Goal: Information Seeking & Learning: Learn about a topic

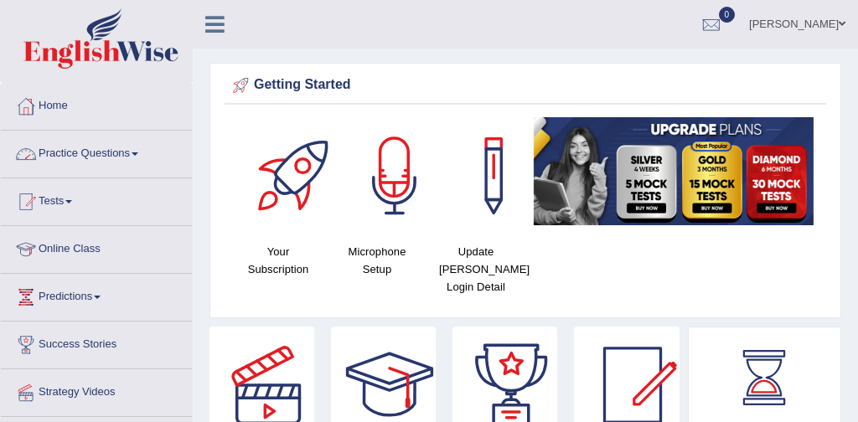
click at [78, 152] on link "Practice Questions" at bounding box center [96, 152] width 191 height 42
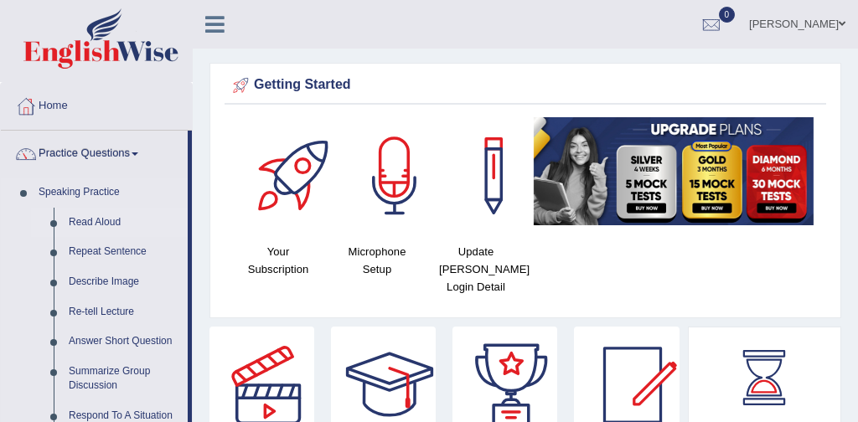
click at [91, 220] on link "Read Aloud" at bounding box center [124, 223] width 127 height 30
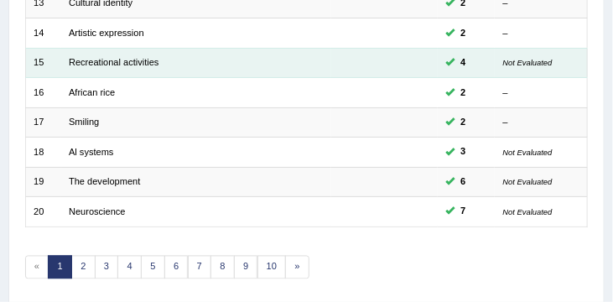
scroll to position [672, 0]
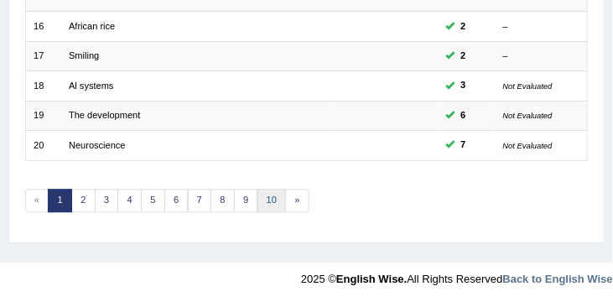
click at [272, 195] on link "10" at bounding box center [271, 200] width 29 height 23
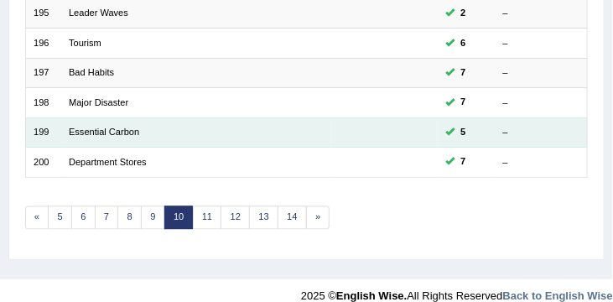
scroll to position [658, 0]
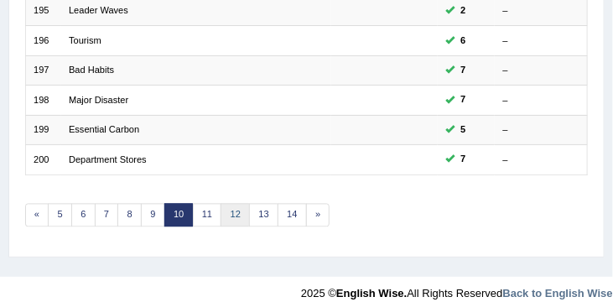
click at [233, 210] on link "12" at bounding box center [234, 215] width 29 height 23
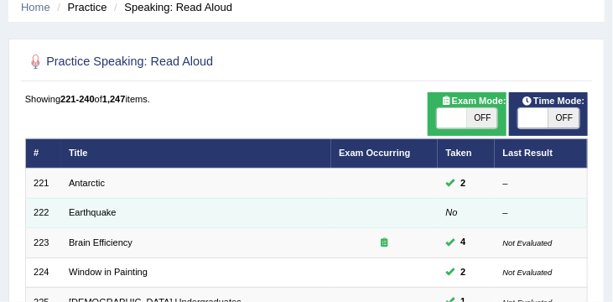
scroll to position [65, 0]
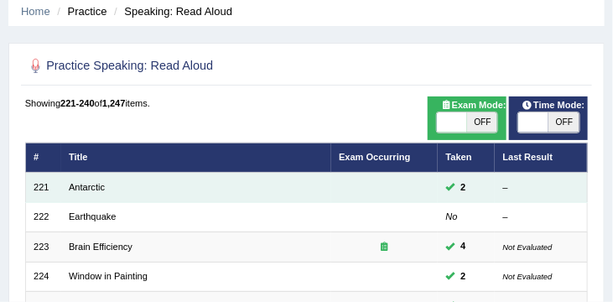
click at [86, 193] on td "Antarctic" at bounding box center [196, 187] width 270 height 29
click at [85, 189] on link "Antarctic" at bounding box center [87, 187] width 36 height 10
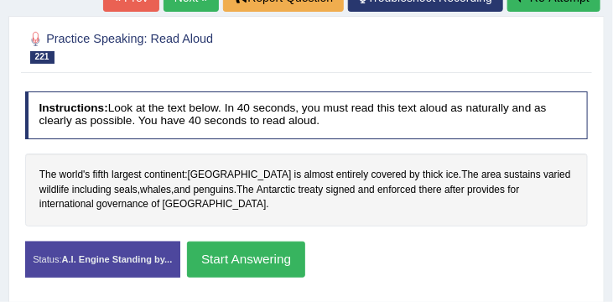
scroll to position [222, 0]
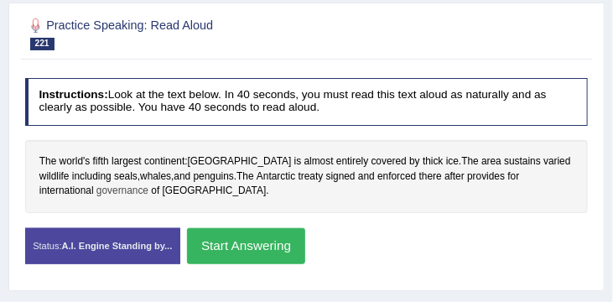
click at [96, 192] on span "governance" at bounding box center [122, 191] width 52 height 15
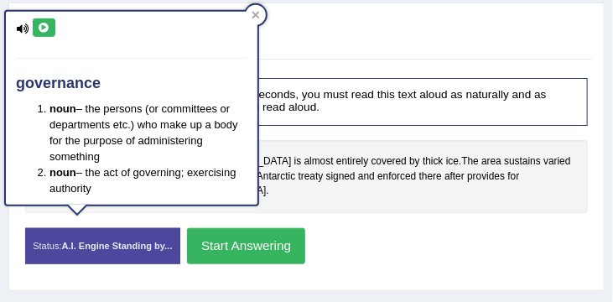
click at [389, 232] on div "Status: A.I. Engine Standing by... Start Answering Stop Recording" at bounding box center [306, 253] width 563 height 51
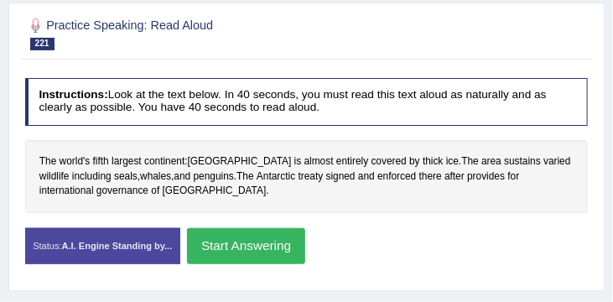
click at [261, 242] on button "Start Answering" at bounding box center [246, 246] width 118 height 36
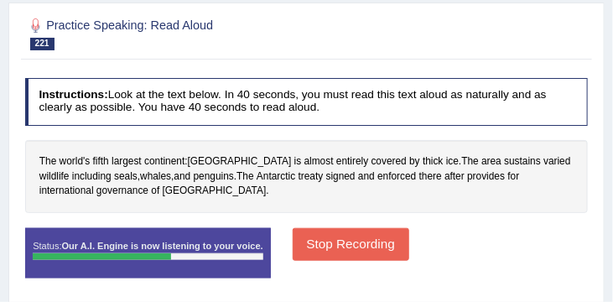
click at [329, 239] on button "Stop Recording" at bounding box center [351, 244] width 117 height 33
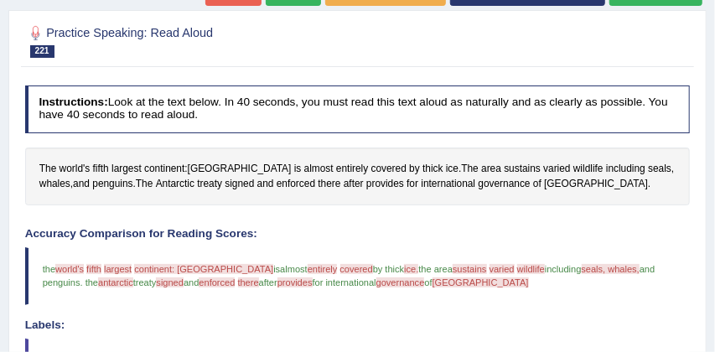
scroll to position [204, 0]
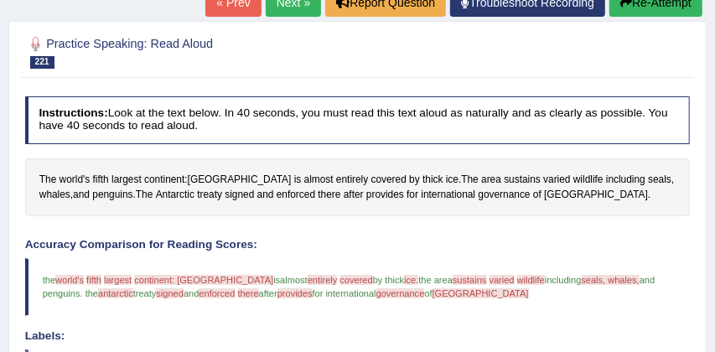
click at [612, 5] on button "Re-Attempt" at bounding box center [655, 2] width 93 height 28
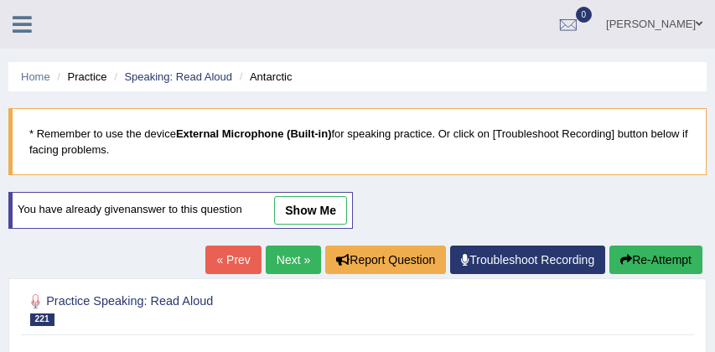
scroll to position [250, 0]
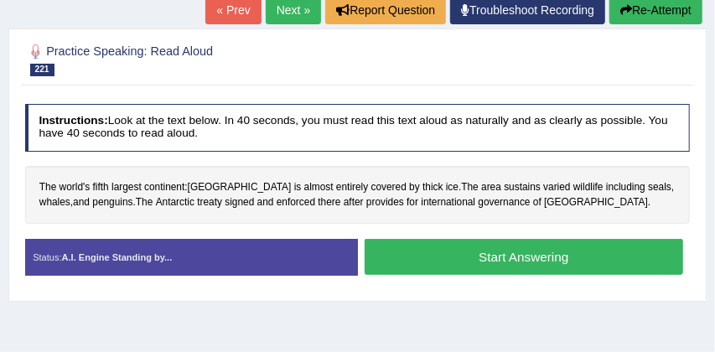
click at [547, 255] on button "Start Answering" at bounding box center [524, 257] width 319 height 36
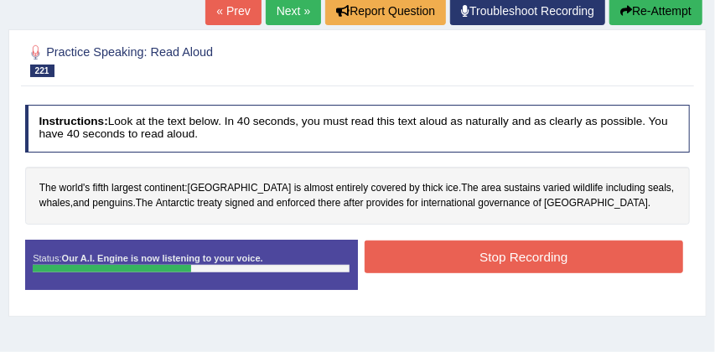
click at [547, 255] on button "Stop Recording" at bounding box center [524, 257] width 319 height 33
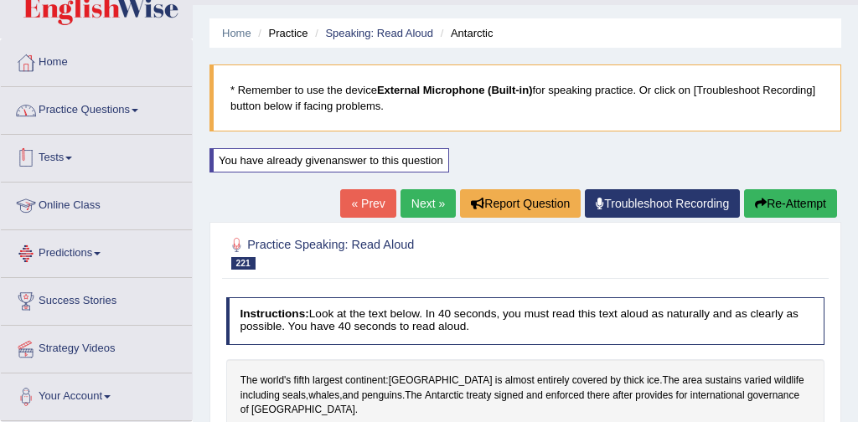
scroll to position [0, 0]
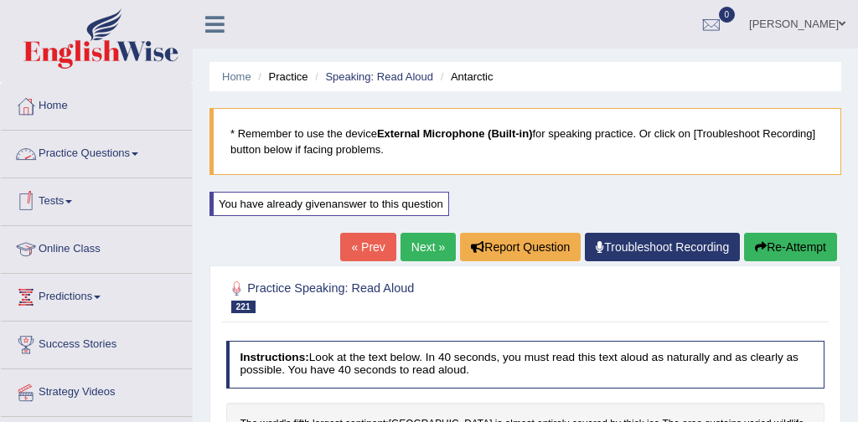
click at [104, 154] on link "Practice Questions" at bounding box center [96, 152] width 191 height 42
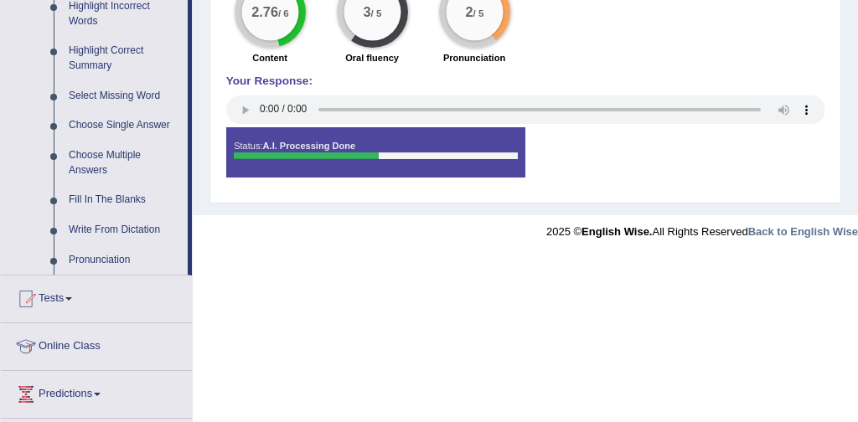
scroll to position [829, 0]
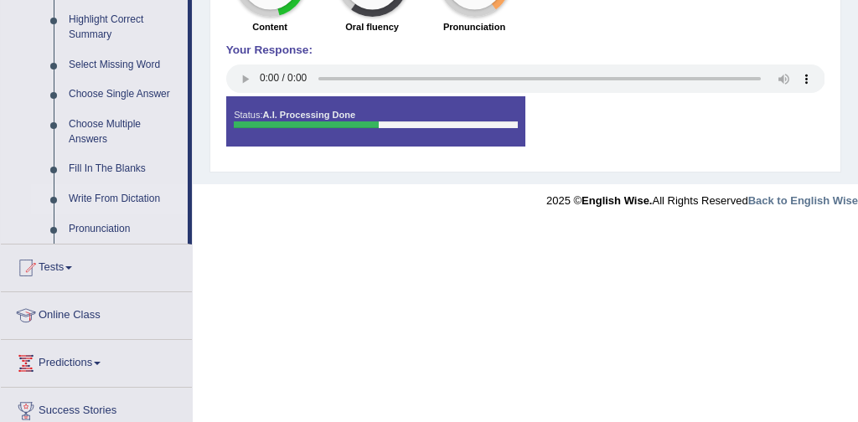
click at [118, 214] on link "Write From Dictation" at bounding box center [124, 199] width 127 height 30
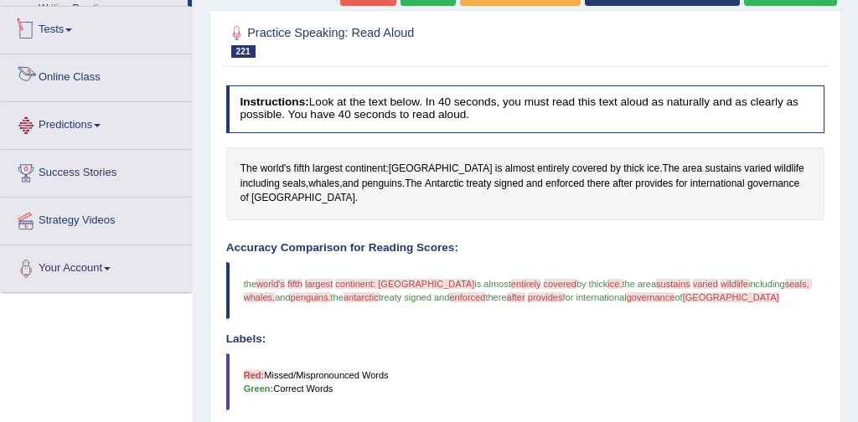
scroll to position [438, 0]
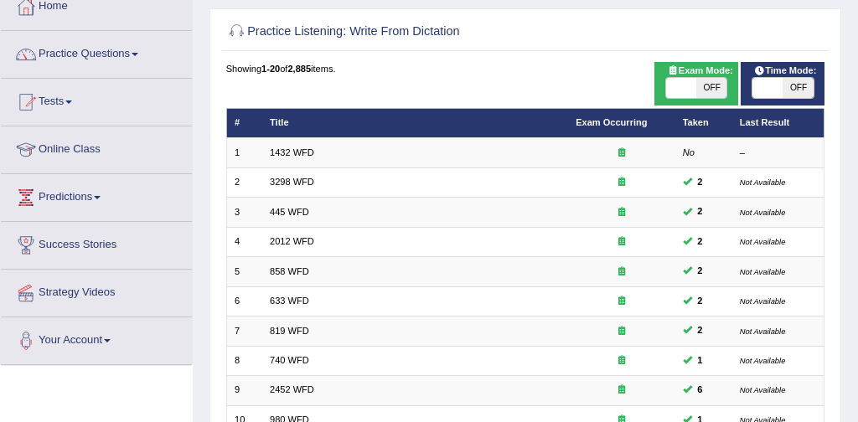
scroll to position [57, 0]
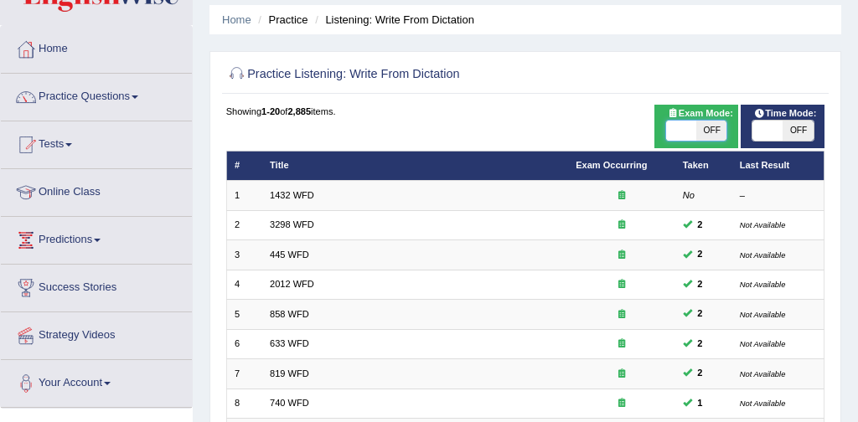
click at [679, 131] on span at bounding box center [681, 131] width 30 height 20
checkbox input "true"
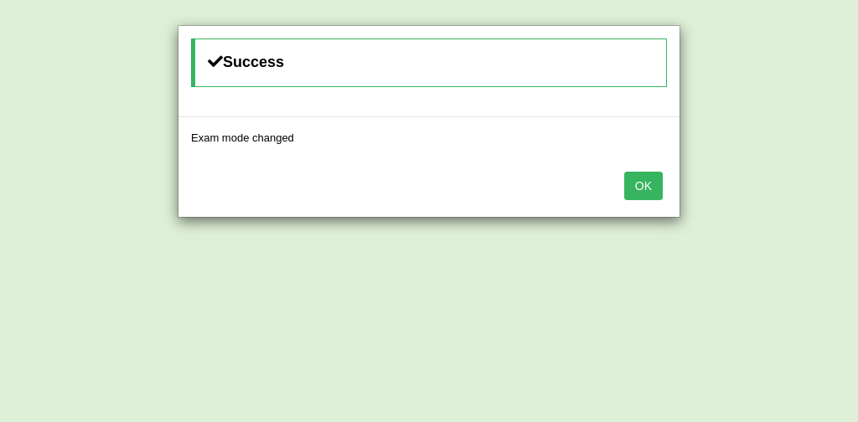
click at [569, 102] on div "Success Exam mode changed OK" at bounding box center [429, 121] width 503 height 193
click at [641, 189] on button "OK" at bounding box center [643, 186] width 39 height 28
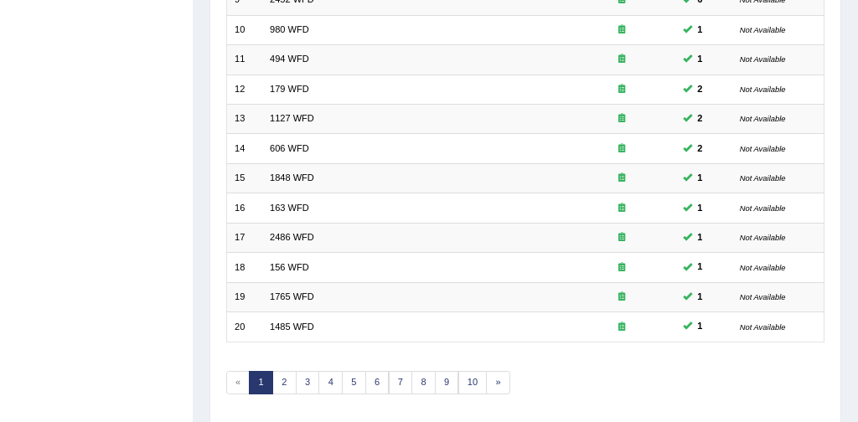
scroll to position [543, 0]
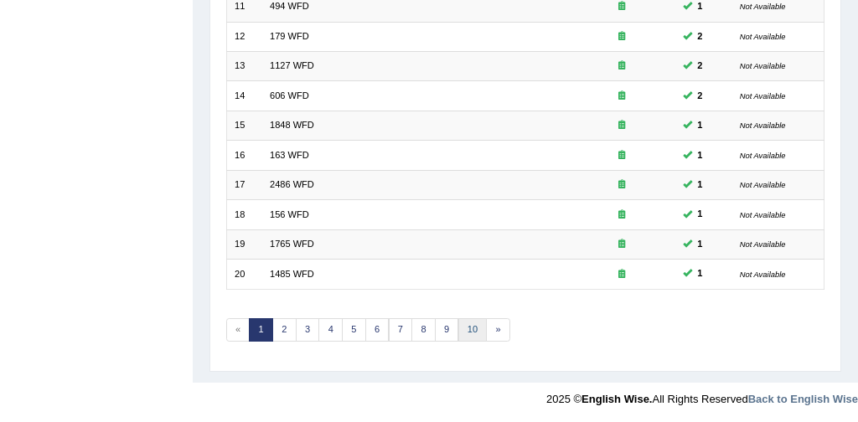
click at [477, 325] on link "10" at bounding box center [473, 330] width 29 height 23
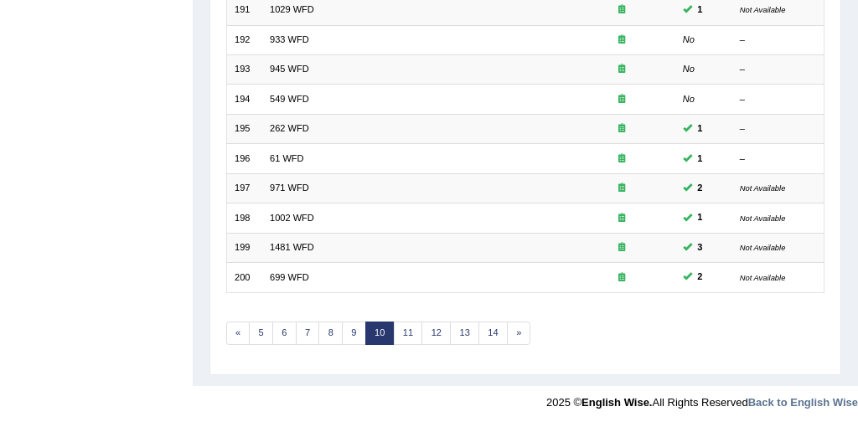
scroll to position [543, 0]
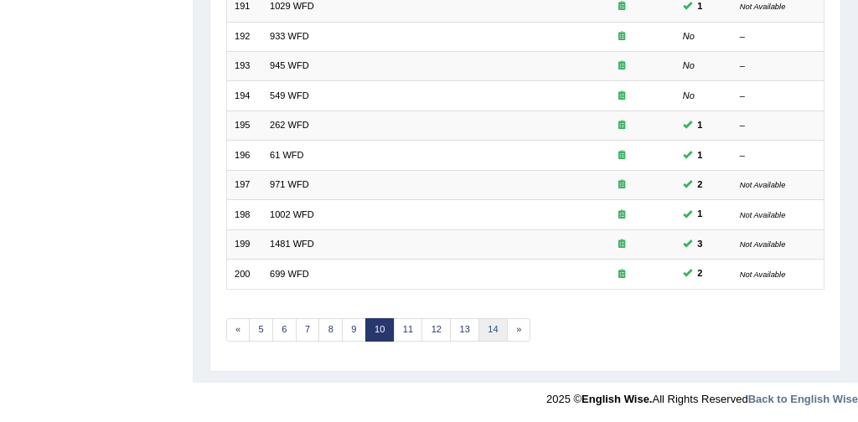
click at [488, 329] on link "14" at bounding box center [493, 330] width 29 height 23
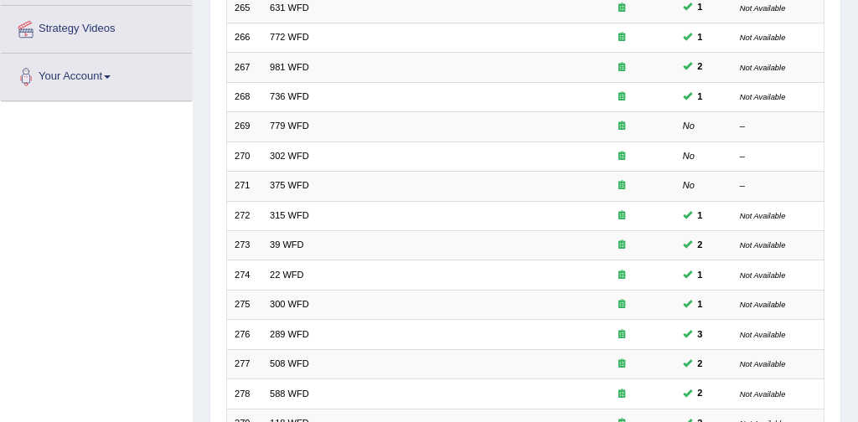
scroll to position [543, 0]
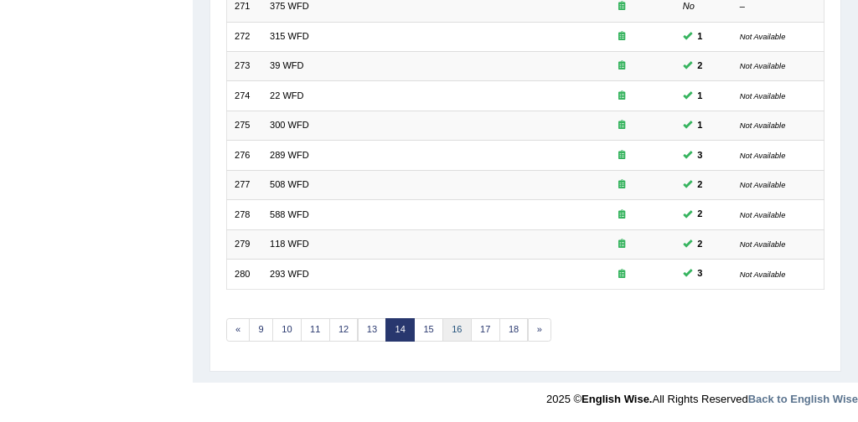
click at [460, 329] on link "16" at bounding box center [457, 330] width 29 height 23
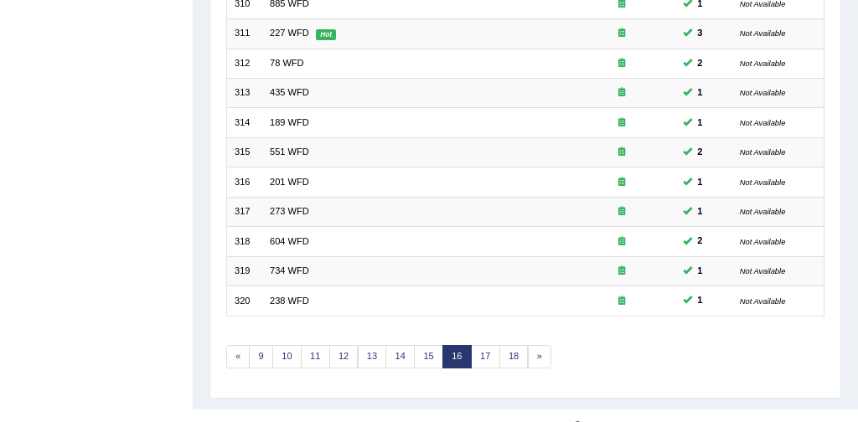
scroll to position [516, 0]
click at [426, 353] on link "15" at bounding box center [428, 356] width 29 height 23
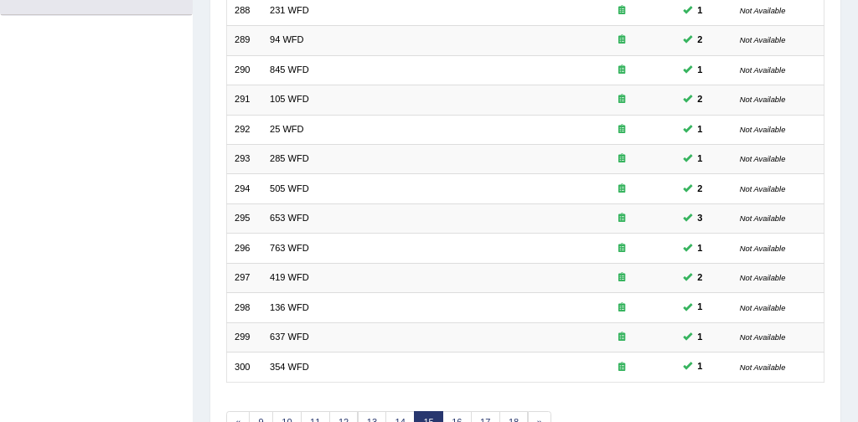
scroll to position [543, 0]
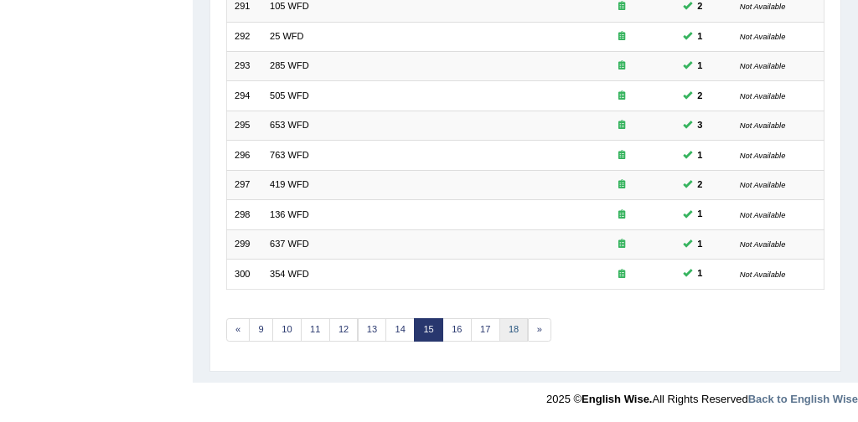
click at [513, 324] on link "18" at bounding box center [514, 330] width 29 height 23
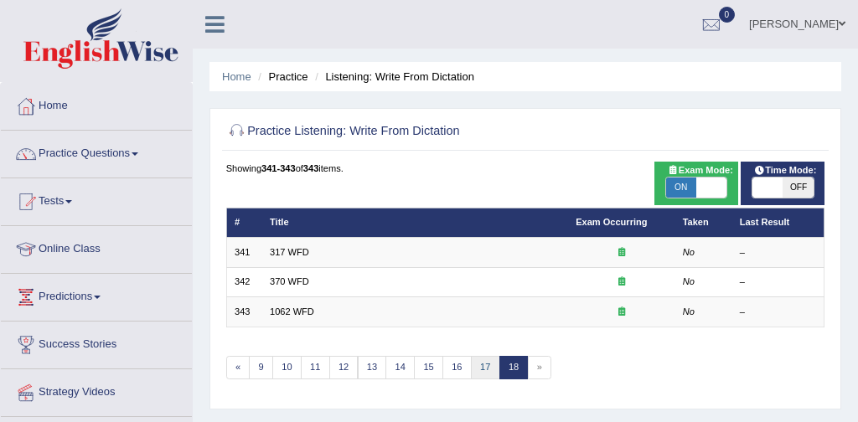
click at [479, 366] on link "17" at bounding box center [485, 367] width 29 height 23
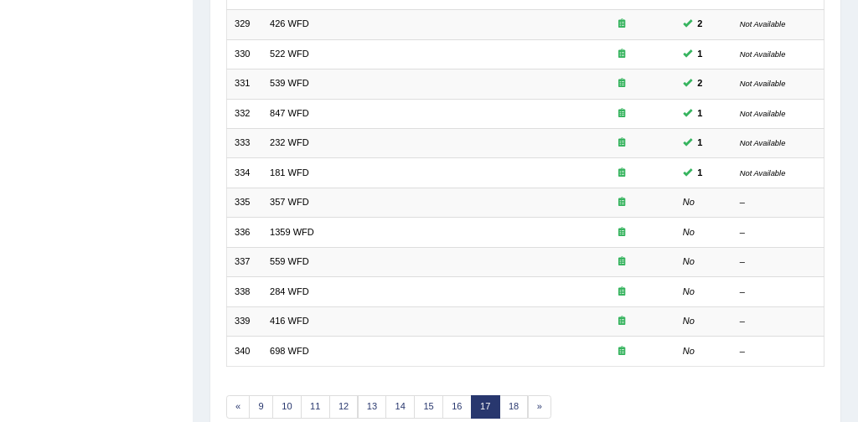
scroll to position [469, 0]
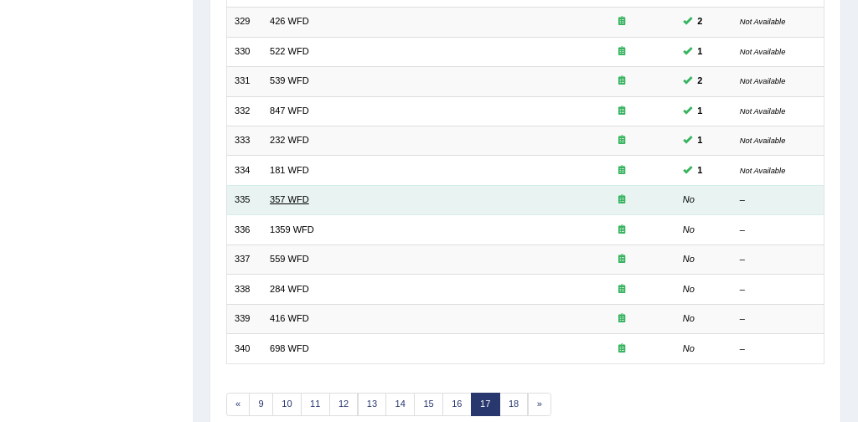
click at [295, 199] on link "357 WFD" at bounding box center [289, 199] width 39 height 10
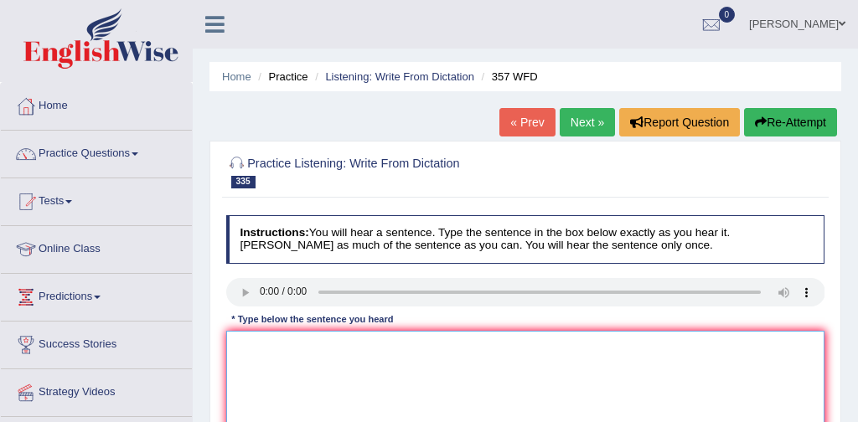
click at [246, 339] on textarea at bounding box center [525, 400] width 599 height 138
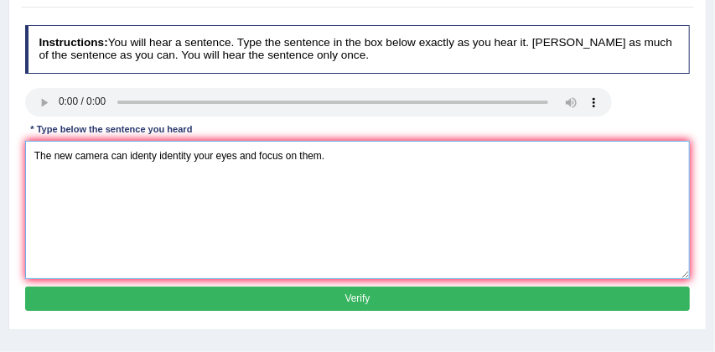
scroll to position [193, 0]
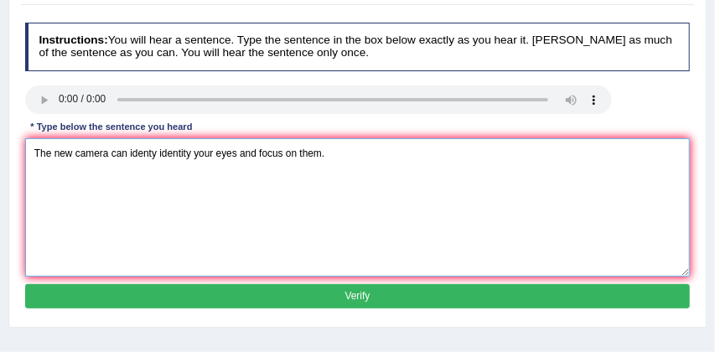
type textarea "The new camera can identy identity your eyes and focus on them."
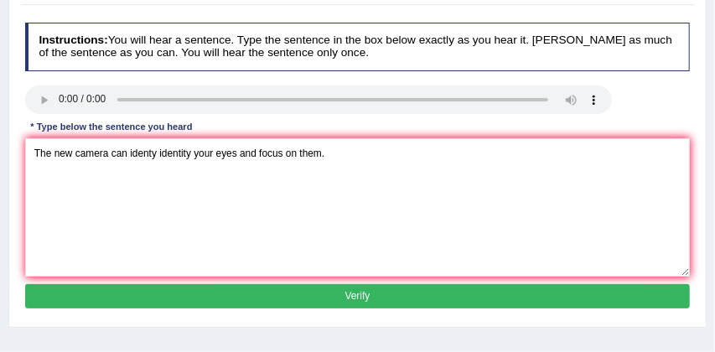
click at [447, 296] on button "Verify" at bounding box center [358, 296] width 666 height 24
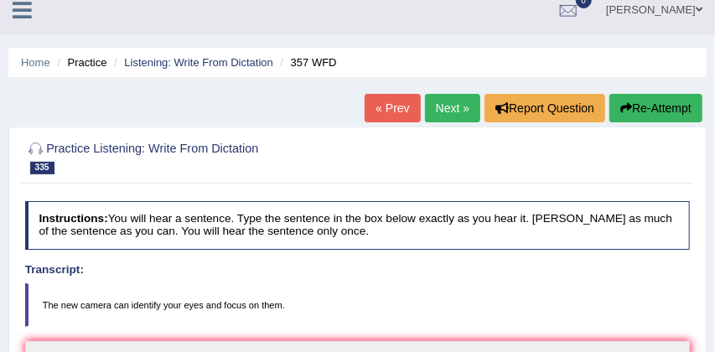
scroll to position [0, 0]
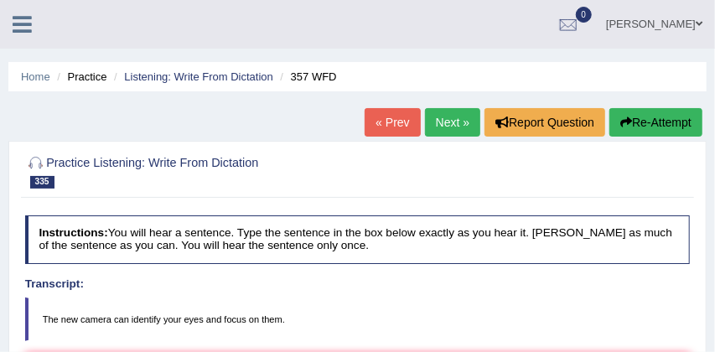
click at [440, 122] on link "Next »" at bounding box center [452, 122] width 55 height 28
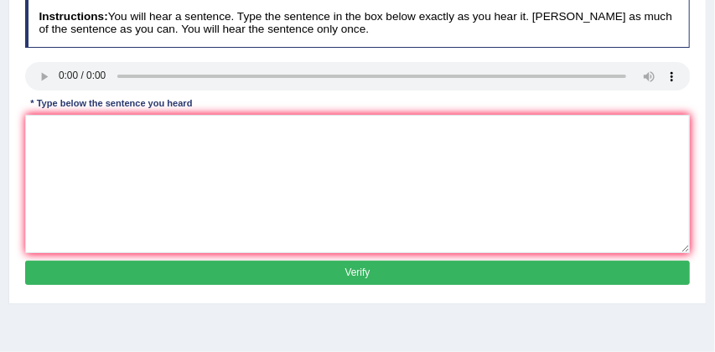
scroll to position [218, 0]
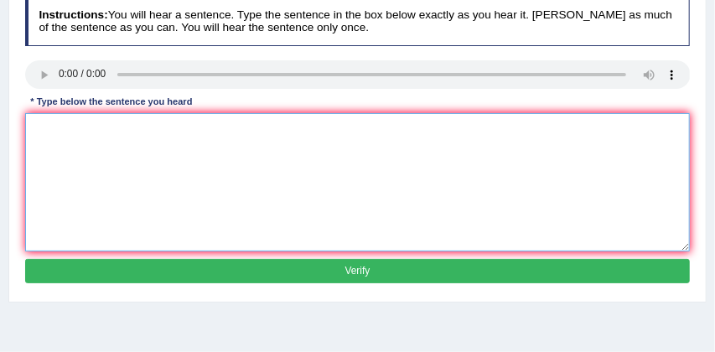
click at [44, 115] on textarea at bounding box center [358, 182] width 666 height 138
type textarea "Allin the our system output and intput and feedback."
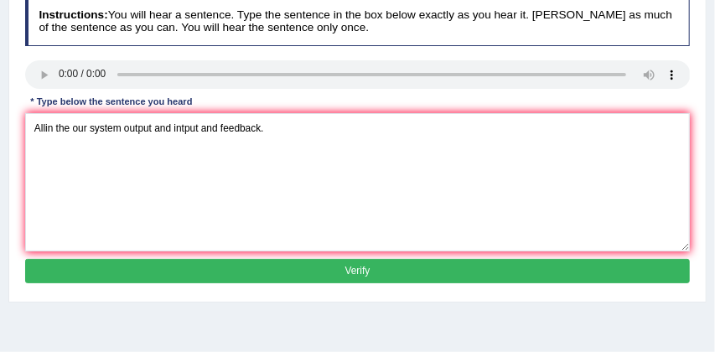
click at [168, 269] on button "Verify" at bounding box center [358, 271] width 666 height 24
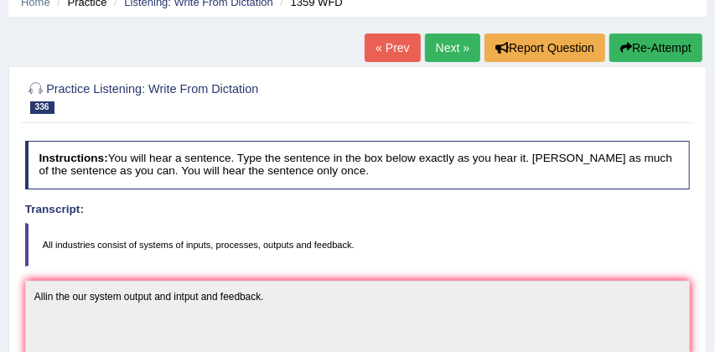
scroll to position [23, 0]
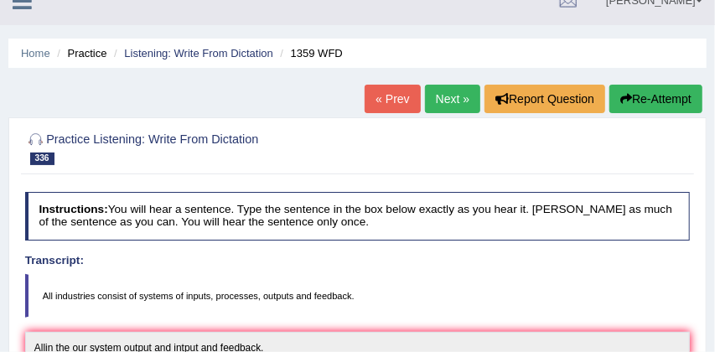
click at [661, 101] on button "Re-Attempt" at bounding box center [655, 99] width 93 height 28
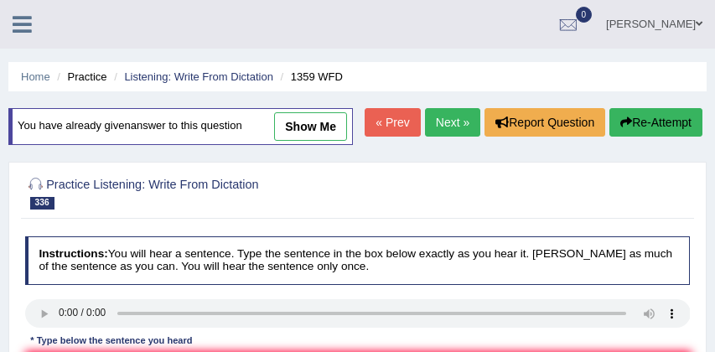
scroll to position [92, 0]
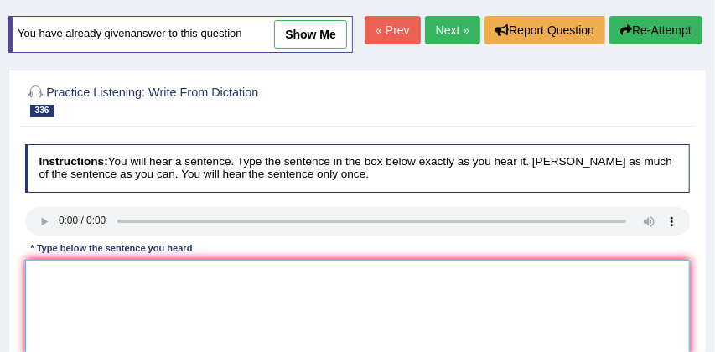
click at [112, 298] on textarea at bounding box center [358, 329] width 666 height 138
click at [190, 312] on textarea "All industries consist of system" at bounding box center [358, 329] width 666 height 138
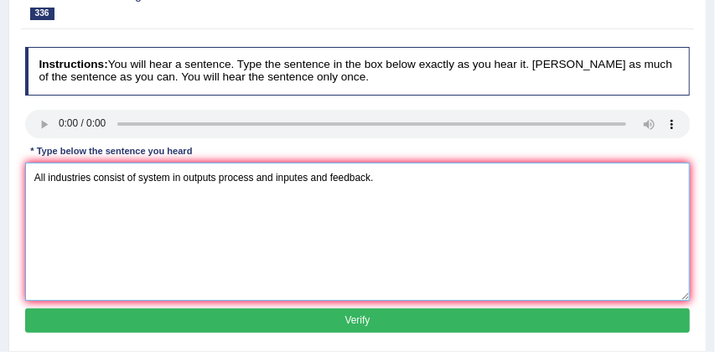
scroll to position [209, 0]
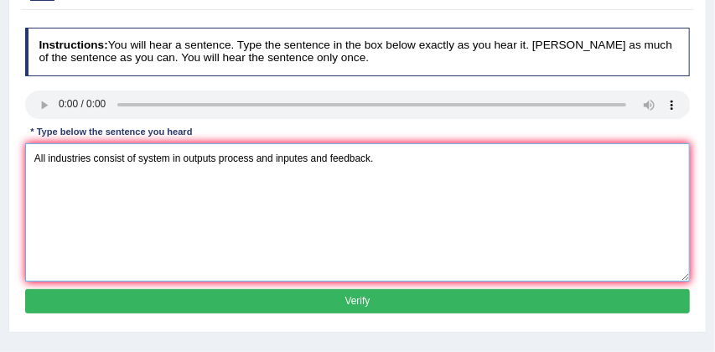
type textarea "All industries consist of system in outputs process and inputes and feedback."
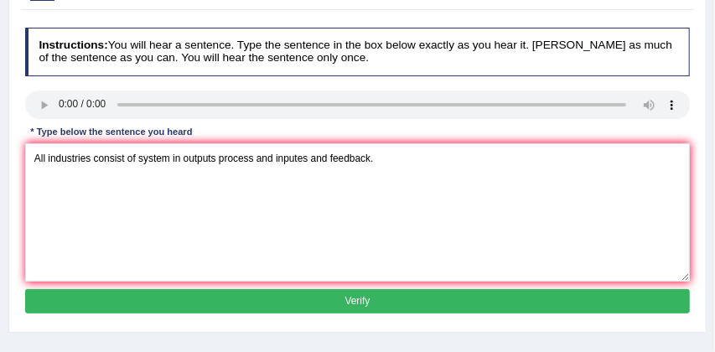
click at [354, 313] on button "Verify" at bounding box center [358, 301] width 666 height 24
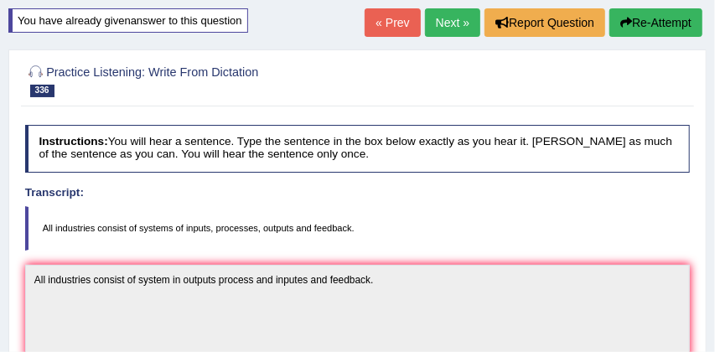
scroll to position [70, 0]
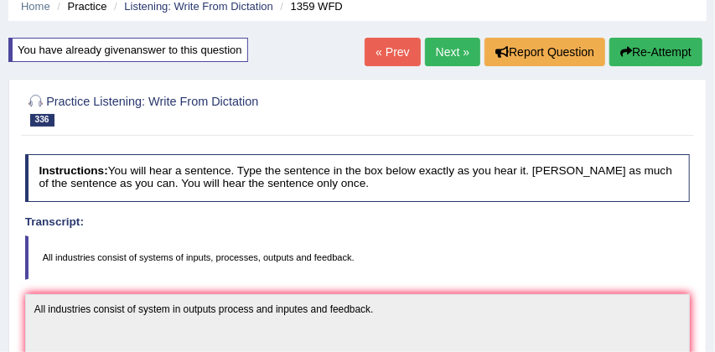
click at [654, 55] on button "Re-Attempt" at bounding box center [655, 52] width 93 height 28
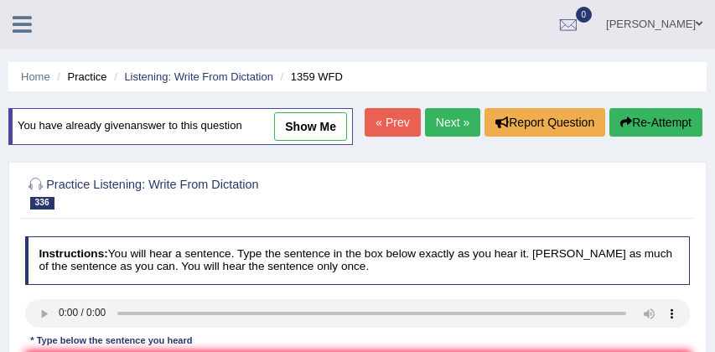
scroll to position [149, 0]
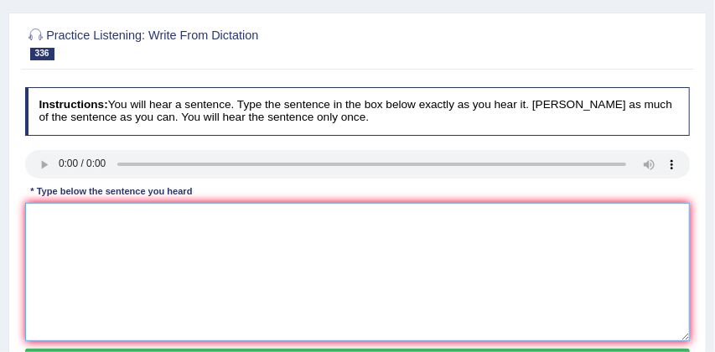
click at [171, 262] on textarea at bounding box center [358, 272] width 666 height 138
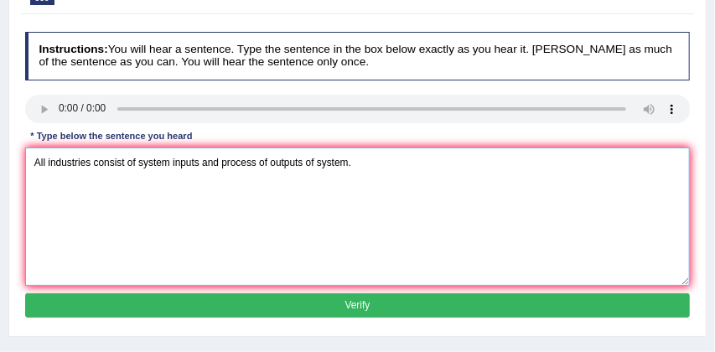
scroll to position [230, 0]
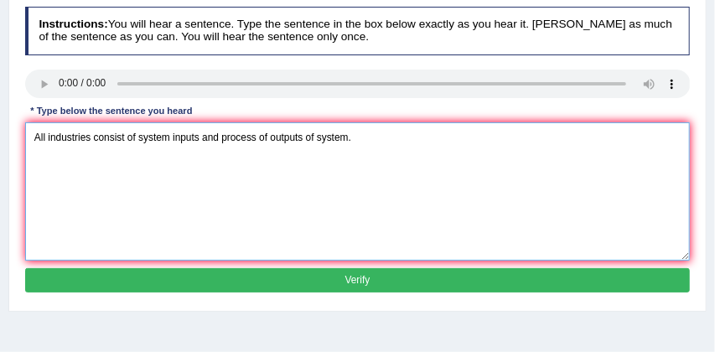
type textarea "All industries consist of system inputs and process of outputs of system."
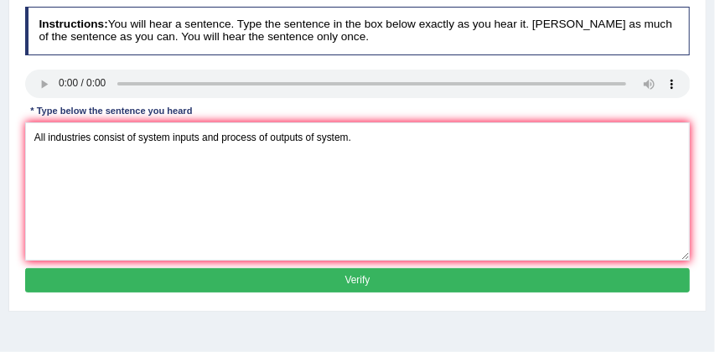
click at [293, 293] on button "Verify" at bounding box center [358, 280] width 666 height 24
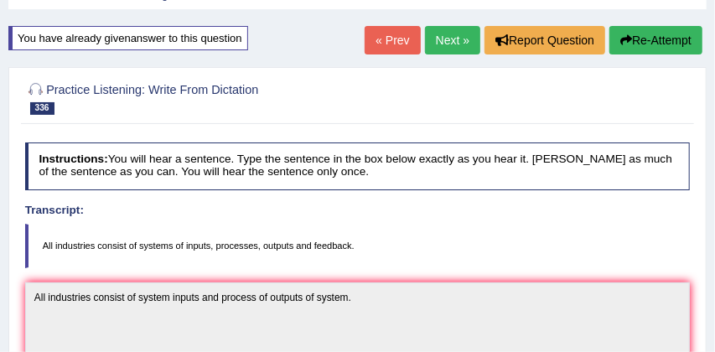
scroll to position [70, 0]
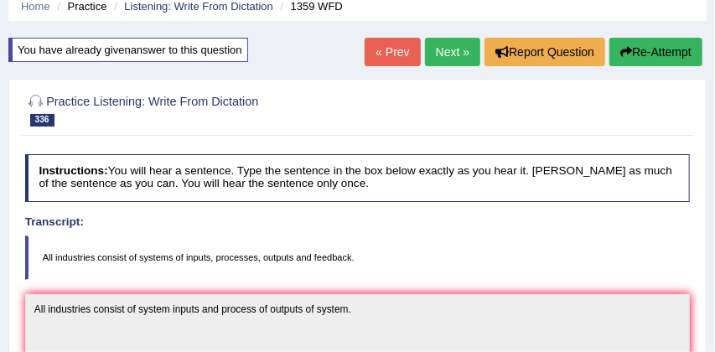
click at [657, 44] on button "Re-Attempt" at bounding box center [655, 52] width 93 height 28
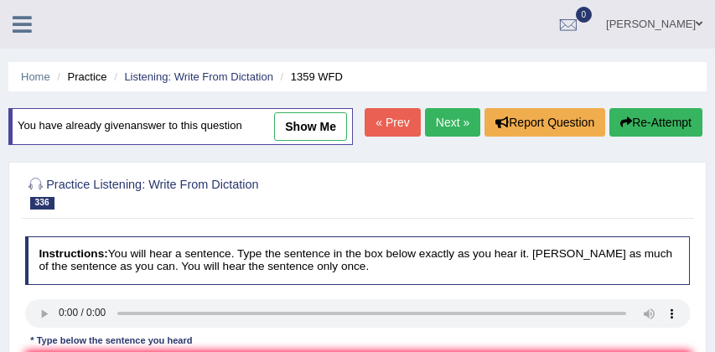
scroll to position [154, 0]
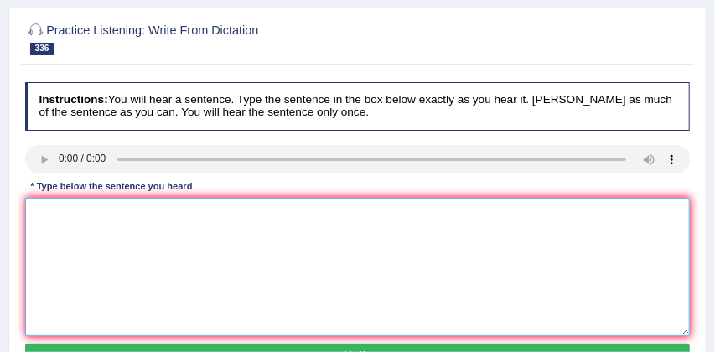
click at [184, 290] on textarea at bounding box center [358, 267] width 666 height 138
click at [235, 243] on textarea "All industries consist of systems of inputs" at bounding box center [358, 267] width 666 height 138
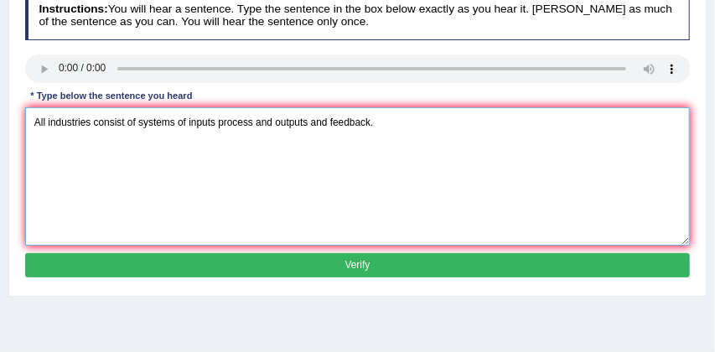
scroll to position [249, 0]
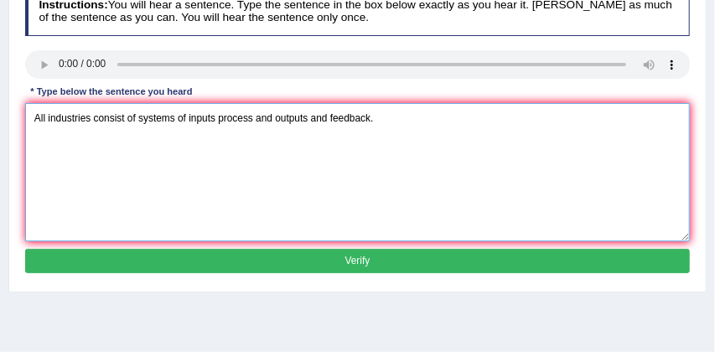
type textarea "All industries consist of systems of inputs process and outputs and feedback."
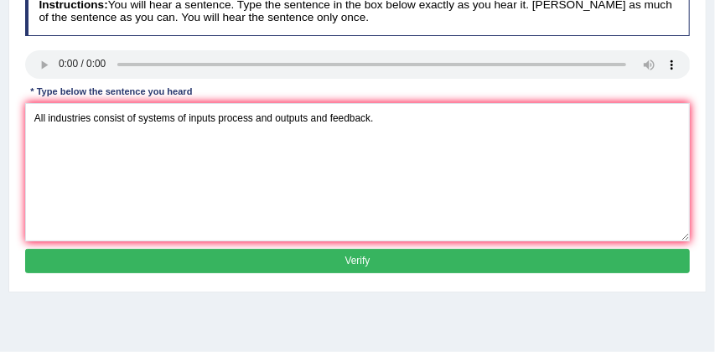
click at [377, 273] on button "Verify" at bounding box center [358, 261] width 666 height 24
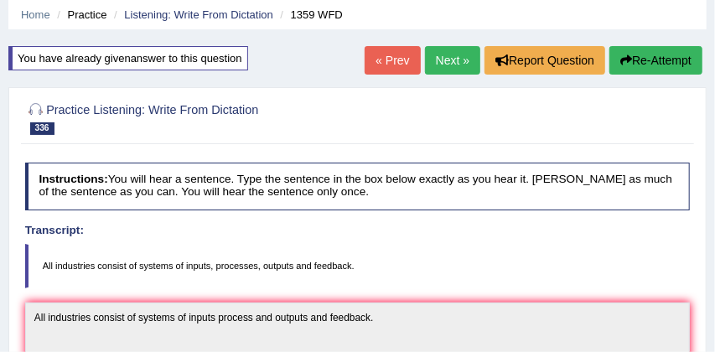
scroll to position [60, 0]
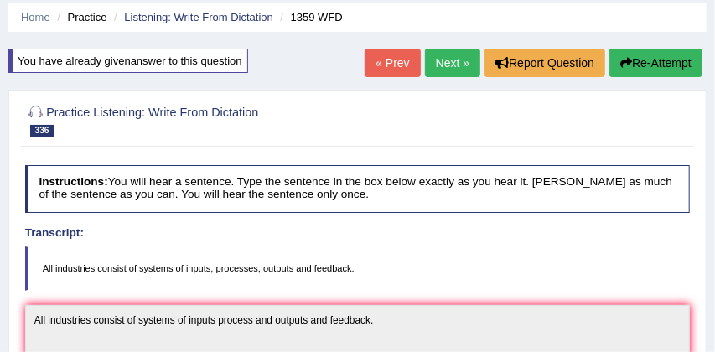
click at [438, 61] on link "Next »" at bounding box center [452, 63] width 55 height 28
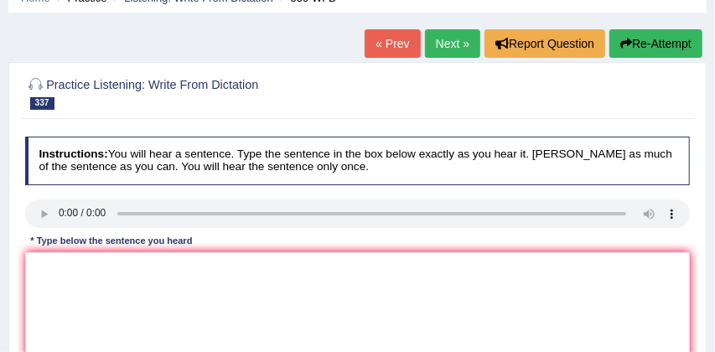
scroll to position [92, 0]
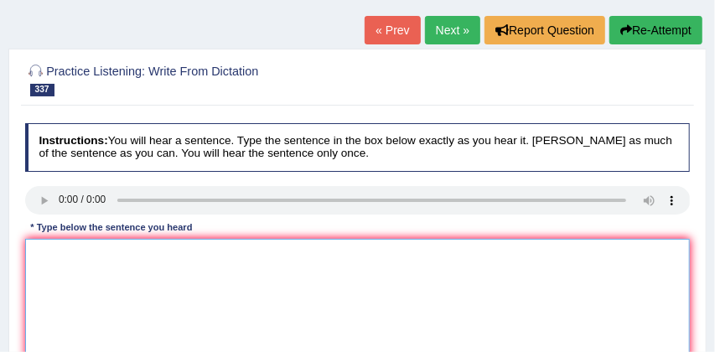
click at [44, 245] on textarea at bounding box center [358, 308] width 666 height 138
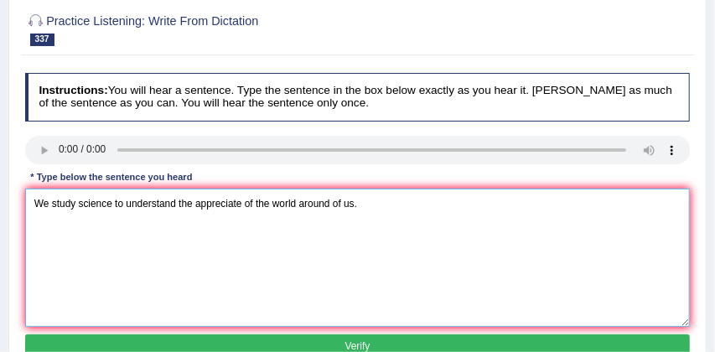
scroll to position [173, 0]
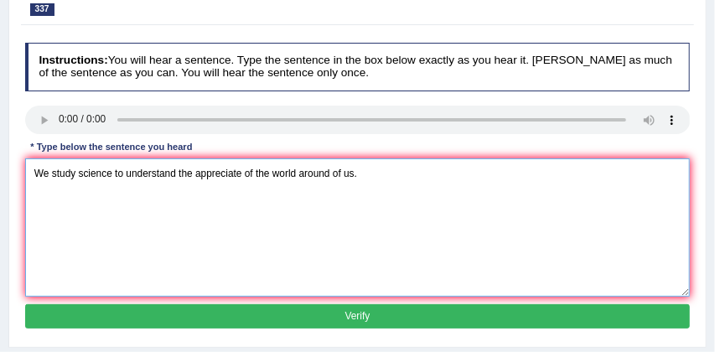
type textarea "We study science to understand the appreciate of the world around of us."
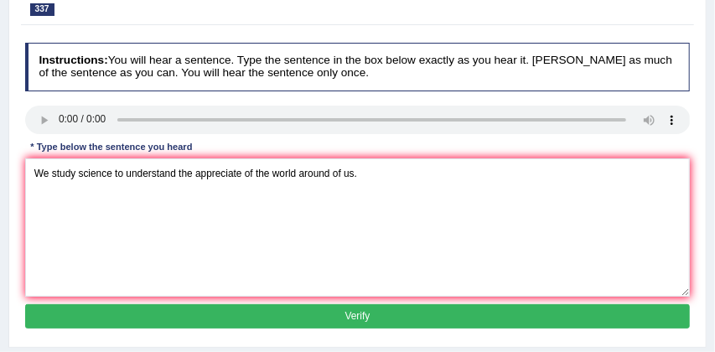
click at [250, 314] on button "Verify" at bounding box center [358, 316] width 666 height 24
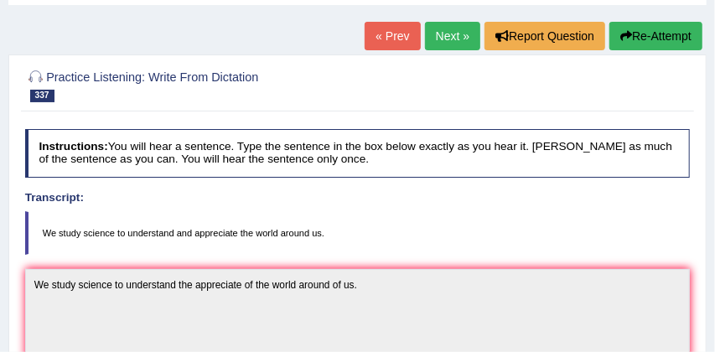
scroll to position [84, 0]
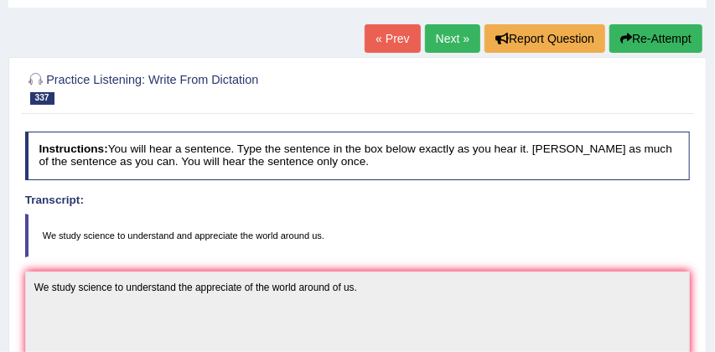
click at [445, 34] on link "Next »" at bounding box center [452, 38] width 55 height 28
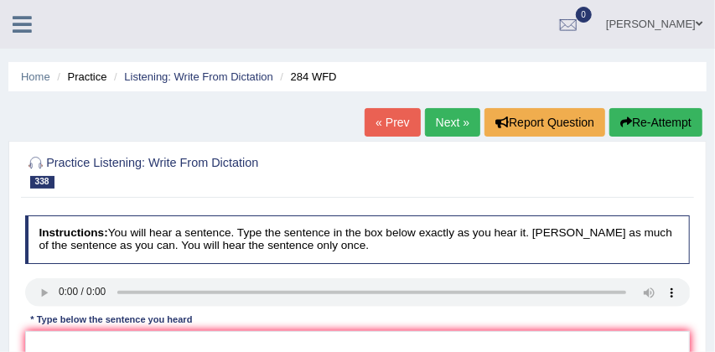
scroll to position [47, 0]
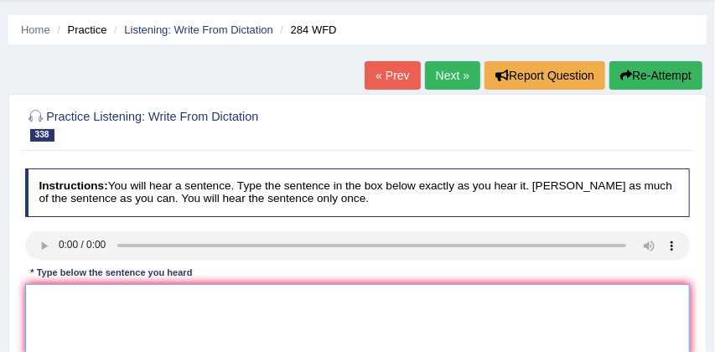
click at [50, 298] on textarea at bounding box center [358, 353] width 666 height 138
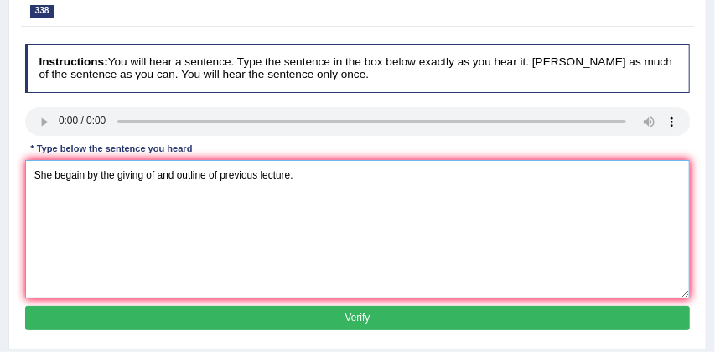
scroll to position [169, 0]
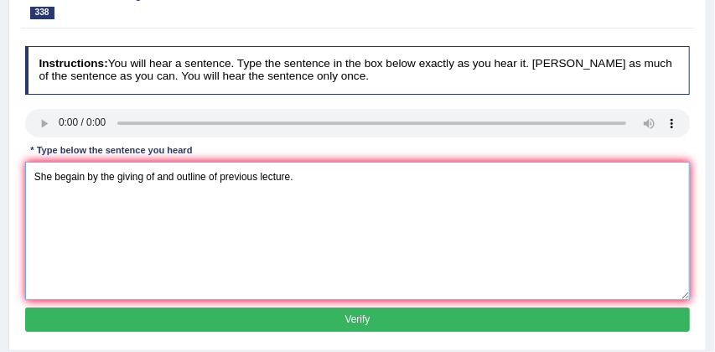
type textarea "She begain by the giving of and outline of previous lecture."
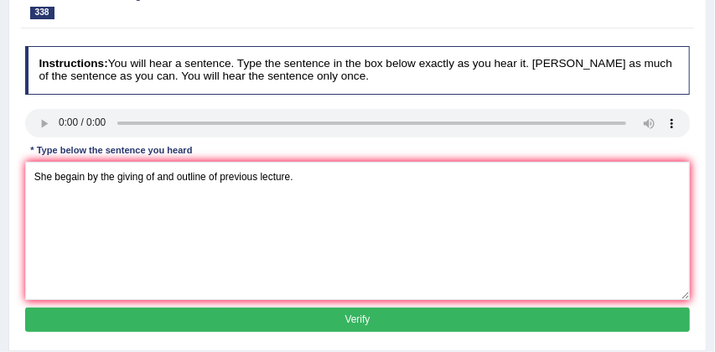
click at [253, 319] on button "Verify" at bounding box center [358, 320] width 666 height 24
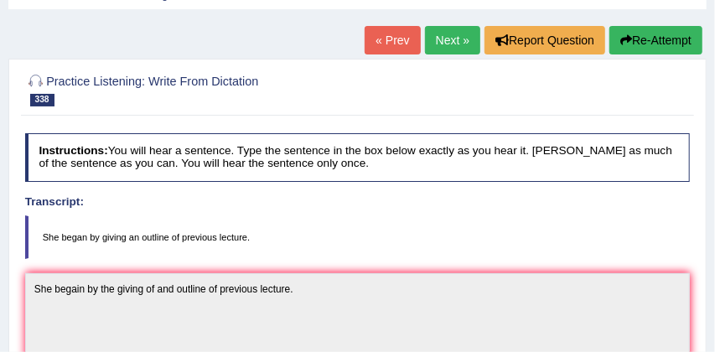
scroll to position [81, 0]
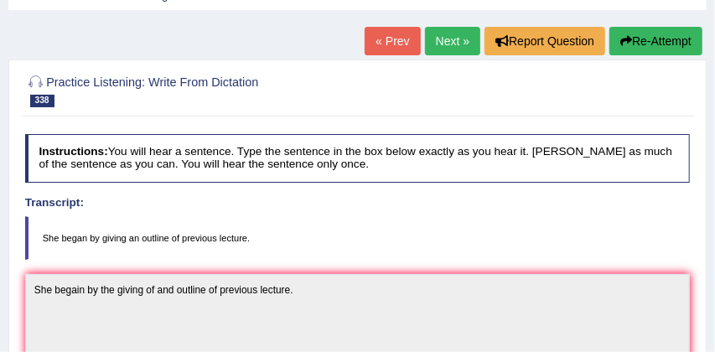
click at [660, 36] on button "Re-Attempt" at bounding box center [655, 41] width 93 height 28
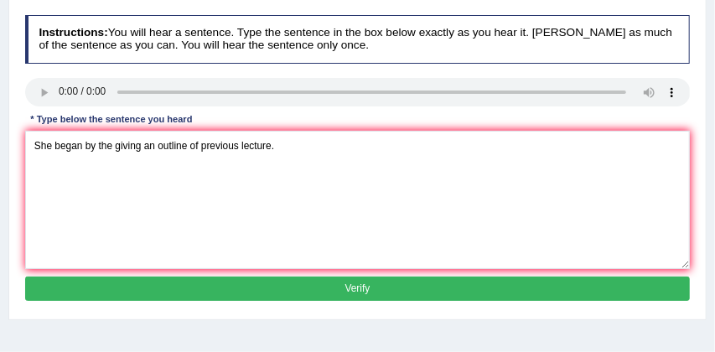
scroll to position [222, 0]
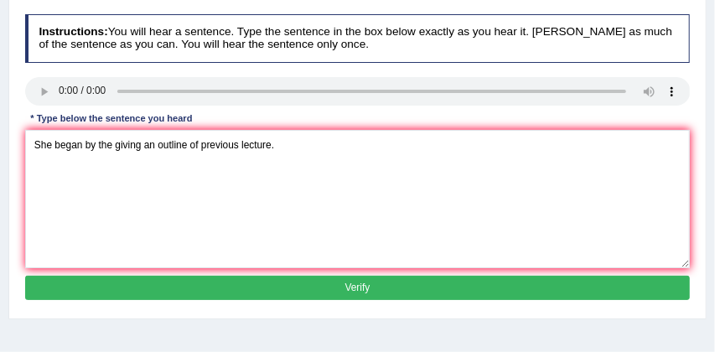
type textarea "She began by the giving an outline of previous lecture."
click at [261, 300] on button "Verify" at bounding box center [358, 288] width 666 height 24
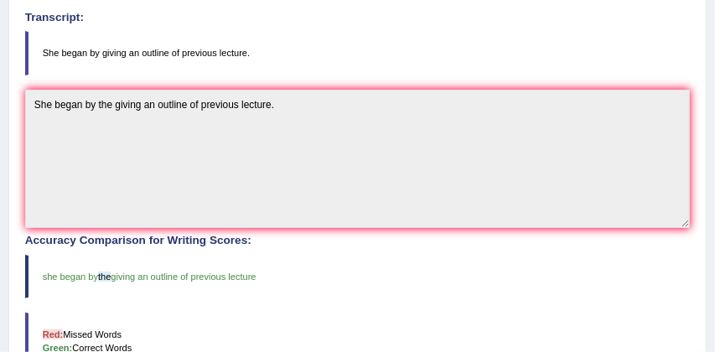
scroll to position [290, 0]
